Goal: Information Seeking & Learning: Learn about a topic

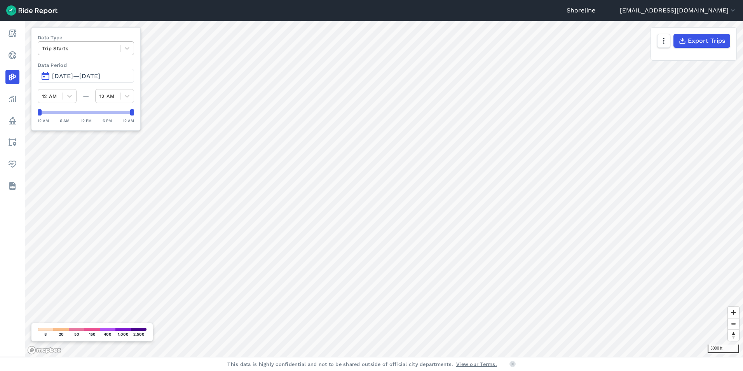
click at [115, 48] on div at bounding box center [79, 48] width 74 height 9
click at [98, 69] on div "Trip Ends" at bounding box center [86, 67] width 96 height 14
click at [102, 48] on div at bounding box center [79, 48] width 74 height 9
click at [100, 68] on div "Trip Starts" at bounding box center [86, 67] width 96 height 14
click at [98, 49] on div at bounding box center [79, 48] width 74 height 9
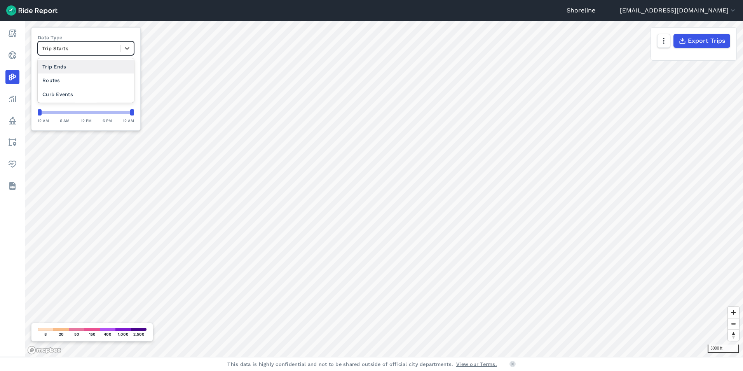
click at [99, 67] on div "Trip Ends" at bounding box center [86, 67] width 96 height 14
click at [95, 49] on div at bounding box center [79, 48] width 74 height 9
click at [95, 64] on div "Trip Starts" at bounding box center [86, 67] width 96 height 14
click at [109, 47] on div at bounding box center [79, 48] width 74 height 9
click at [70, 97] on div "Curb Events" at bounding box center [86, 94] width 96 height 14
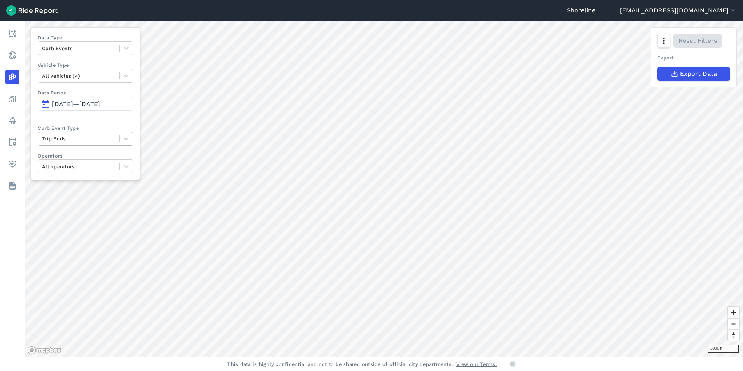
click at [91, 141] on div at bounding box center [78, 138] width 73 height 9
click at [82, 156] on div "Trip Starts" at bounding box center [86, 157] width 96 height 14
click at [83, 137] on div at bounding box center [78, 138] width 73 height 9
click at [87, 172] on div "Deployments" at bounding box center [86, 171] width 96 height 14
click at [96, 41] on div "Curb Events" at bounding box center [86, 48] width 96 height 14
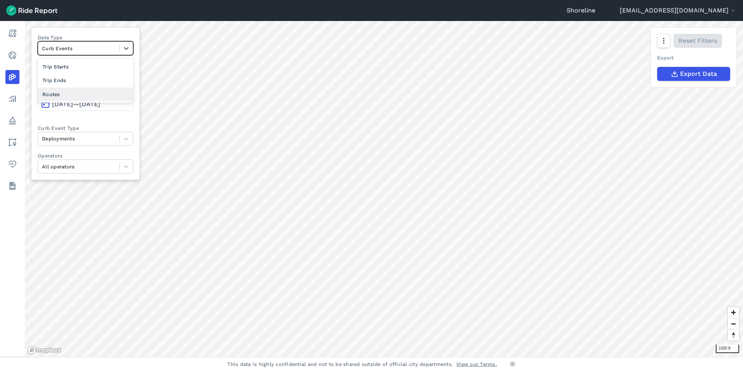
click at [89, 89] on div "Routes" at bounding box center [86, 94] width 96 height 14
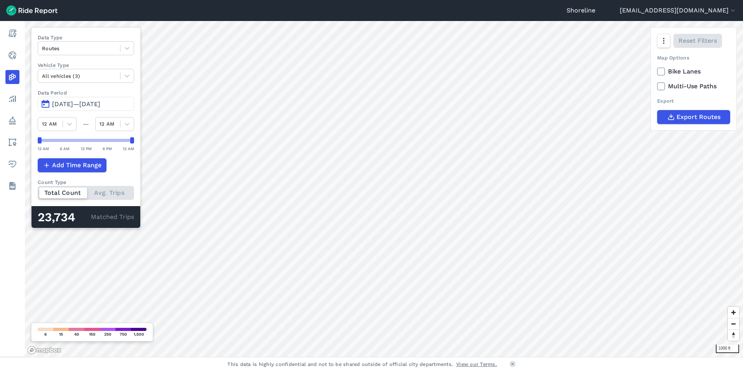
click at [64, 99] on button "[DATE]—[DATE]" at bounding box center [86, 104] width 96 height 14
click at [65, 106] on span "[DATE]—[DATE]" at bounding box center [76, 103] width 48 height 7
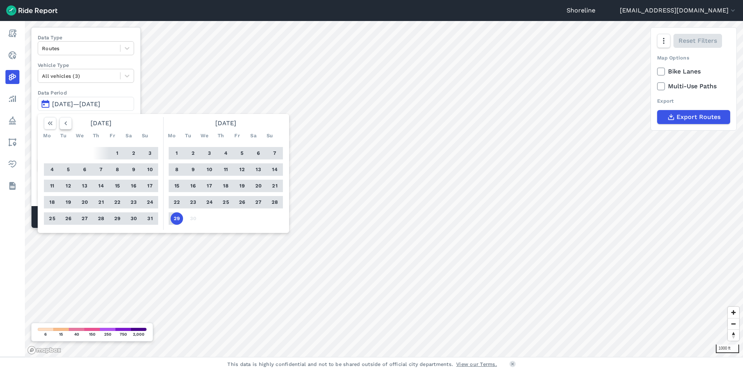
click at [65, 121] on icon "button" at bounding box center [66, 123] width 8 height 8
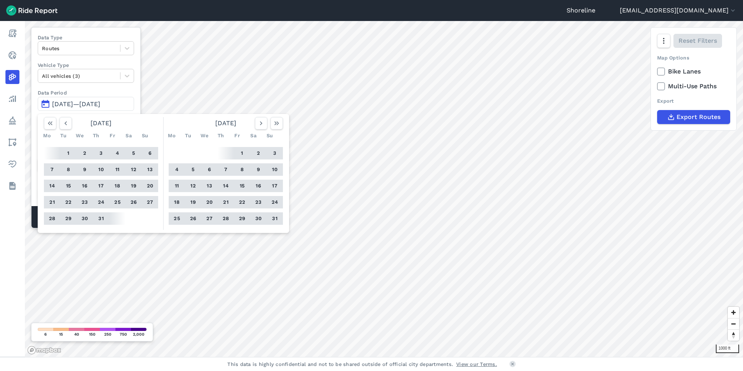
click at [101, 169] on button "10" at bounding box center [101, 169] width 12 height 12
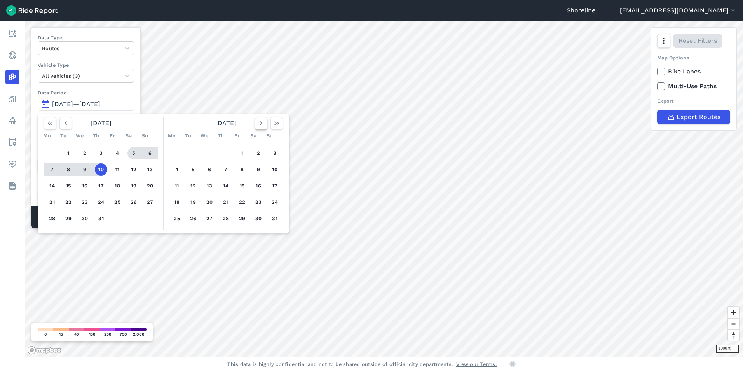
click at [265, 122] on icon "button" at bounding box center [261, 123] width 8 height 8
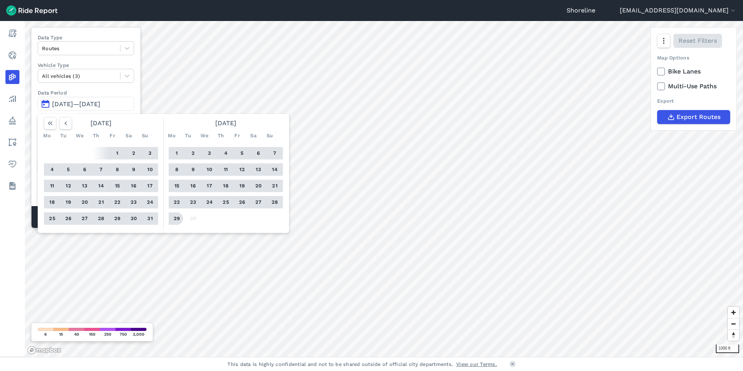
click at [178, 218] on button "29" at bounding box center [177, 218] width 12 height 12
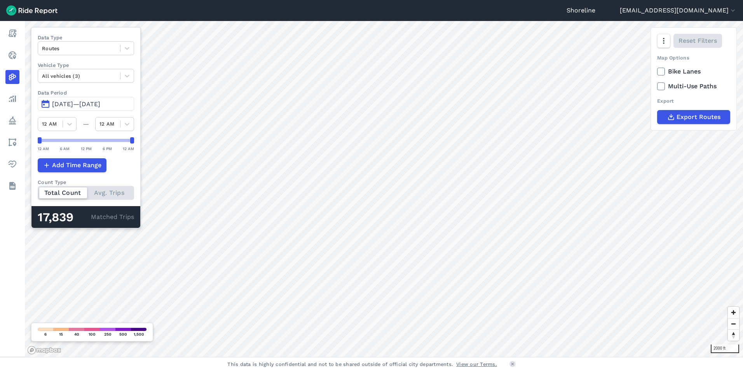
click at [72, 105] on span "[DATE]—[DATE]" at bounding box center [76, 103] width 48 height 7
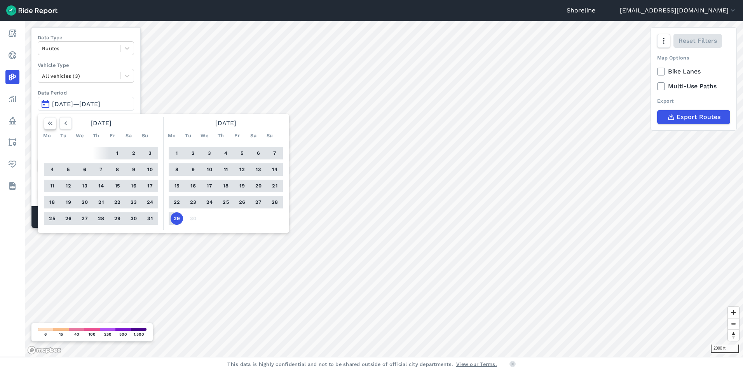
click at [51, 123] on icon "button" at bounding box center [50, 123] width 8 height 8
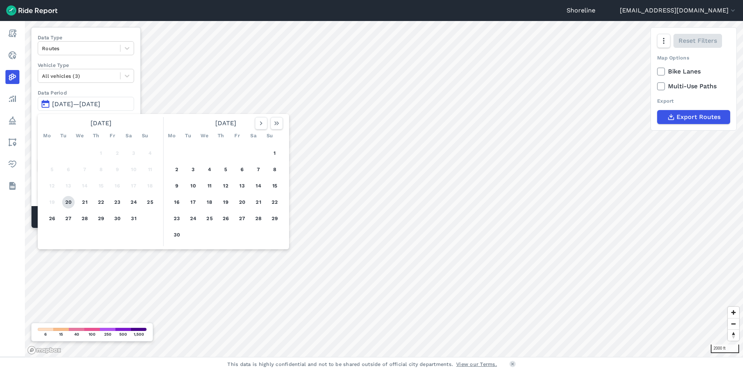
click at [70, 201] on button "20" at bounding box center [68, 202] width 12 height 12
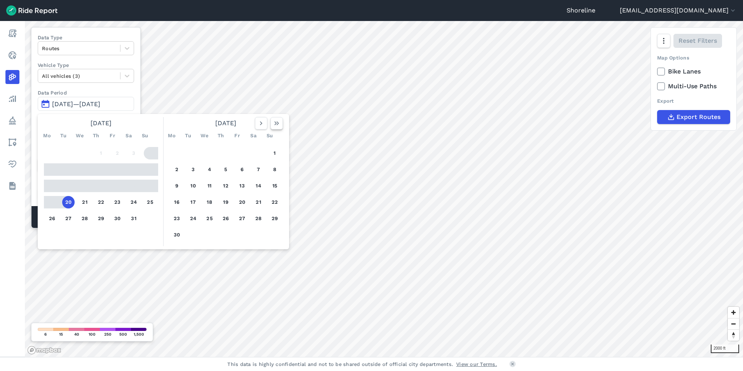
click at [279, 125] on icon "button" at bounding box center [277, 123] width 8 height 8
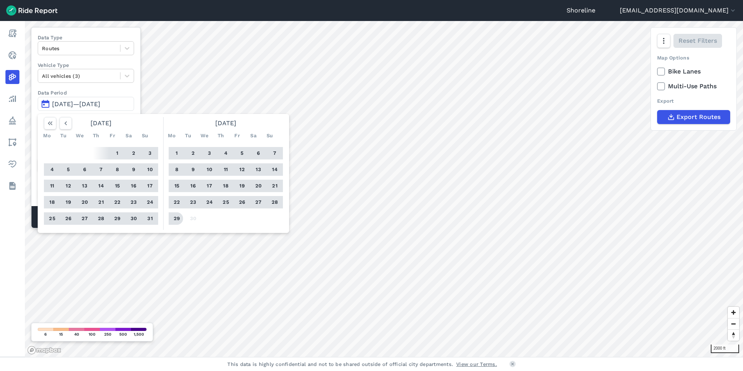
click at [178, 218] on button "29" at bounding box center [177, 218] width 12 height 12
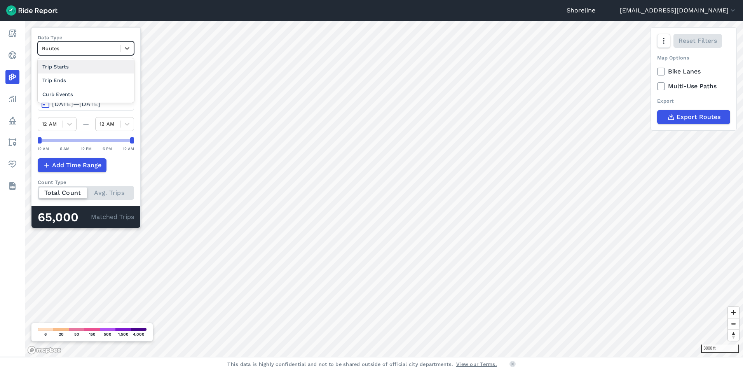
click at [103, 48] on div at bounding box center [79, 48] width 74 height 9
click at [74, 69] on div "Trip Starts" at bounding box center [86, 67] width 96 height 14
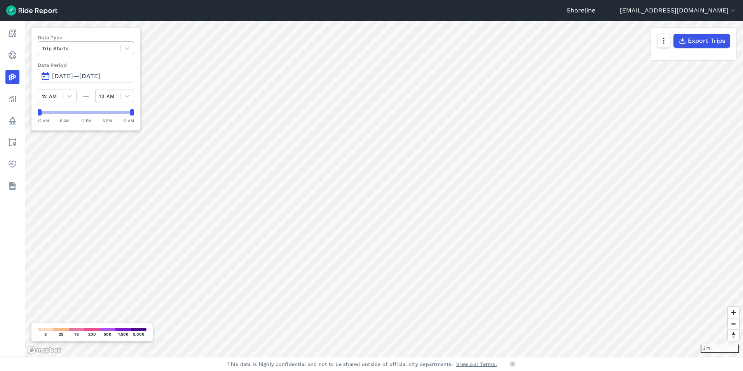
click at [113, 47] on div at bounding box center [79, 48] width 74 height 9
click at [85, 65] on div "Trip Ends" at bounding box center [86, 67] width 96 height 14
click at [80, 53] on div "Trip Ends" at bounding box center [79, 48] width 82 height 12
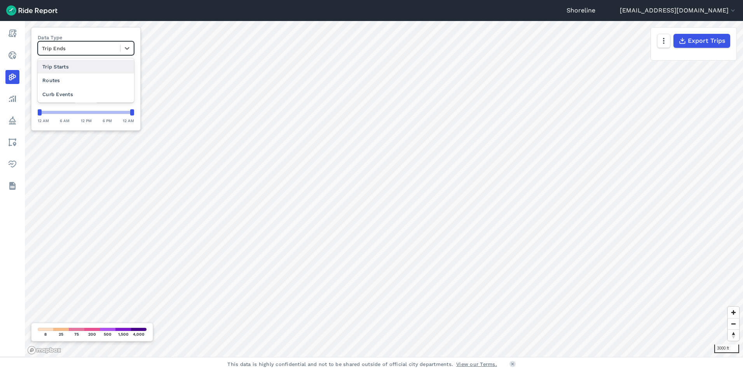
click at [78, 68] on div "Trip Starts" at bounding box center [86, 67] width 96 height 14
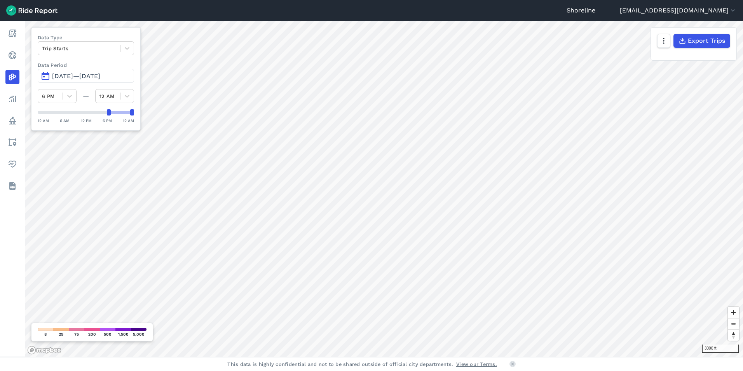
drag, startPoint x: 41, startPoint y: 114, endPoint x: 109, endPoint y: 116, distance: 68.0
click at [109, 116] on div "12 AM 6 AM 12 PM 6 PM 12 AM" at bounding box center [86, 116] width 96 height 15
drag, startPoint x: 133, startPoint y: 113, endPoint x: 105, endPoint y: 112, distance: 28.0
click at [85, 110] on div at bounding box center [86, 112] width 96 height 6
drag, startPoint x: 108, startPoint y: 112, endPoint x: 85, endPoint y: 116, distance: 23.6
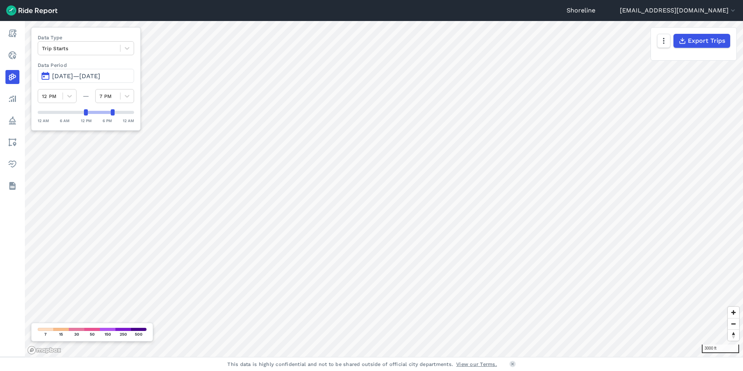
click at [85, 116] on div "12 AM 6 AM 12 PM 6 PM 12 AM" at bounding box center [86, 116] width 96 height 15
drag, startPoint x: 85, startPoint y: 115, endPoint x: 63, endPoint y: 117, distance: 21.9
click at [63, 117] on div "12 AM 6 AM 12 PM 6 PM 12 AM" at bounding box center [86, 116] width 96 height 15
drag, startPoint x: 116, startPoint y: 111, endPoint x: 102, endPoint y: 112, distance: 13.6
click at [97, 113] on div at bounding box center [86, 112] width 96 height 6
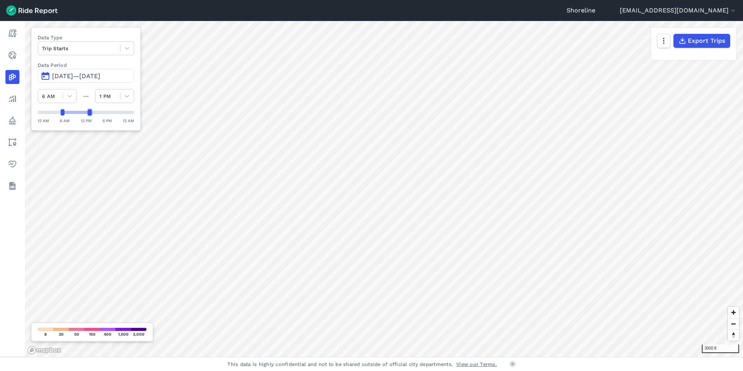
drag, startPoint x: 112, startPoint y: 112, endPoint x: 88, endPoint y: 112, distance: 24.1
click at [88, 112] on div at bounding box center [90, 112] width 4 height 6
click at [30, 112] on div "3000 ft Data Type Trip Starts Data Period Aug 20, 2024—[DATE] 12 AM — 1 PM 12 A…" at bounding box center [384, 189] width 718 height 336
drag, startPoint x: 90, startPoint y: 112, endPoint x: 63, endPoint y: 116, distance: 26.8
click at [63, 116] on div "12 AM 6 AM 12 PM 6 PM 12 AM" at bounding box center [86, 116] width 96 height 15
